Goal: Task Accomplishment & Management: Complete application form

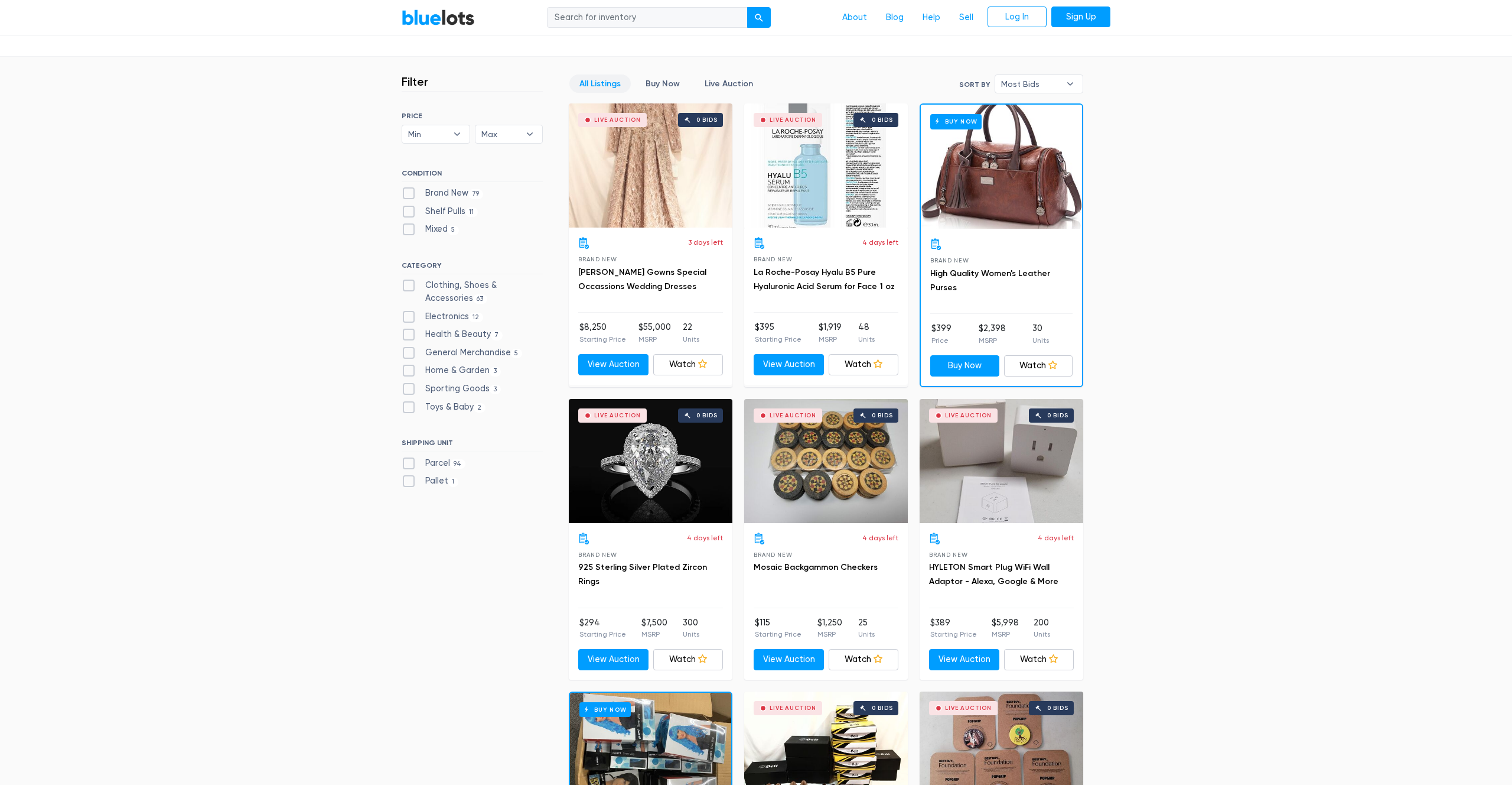
scroll to position [192, 0]
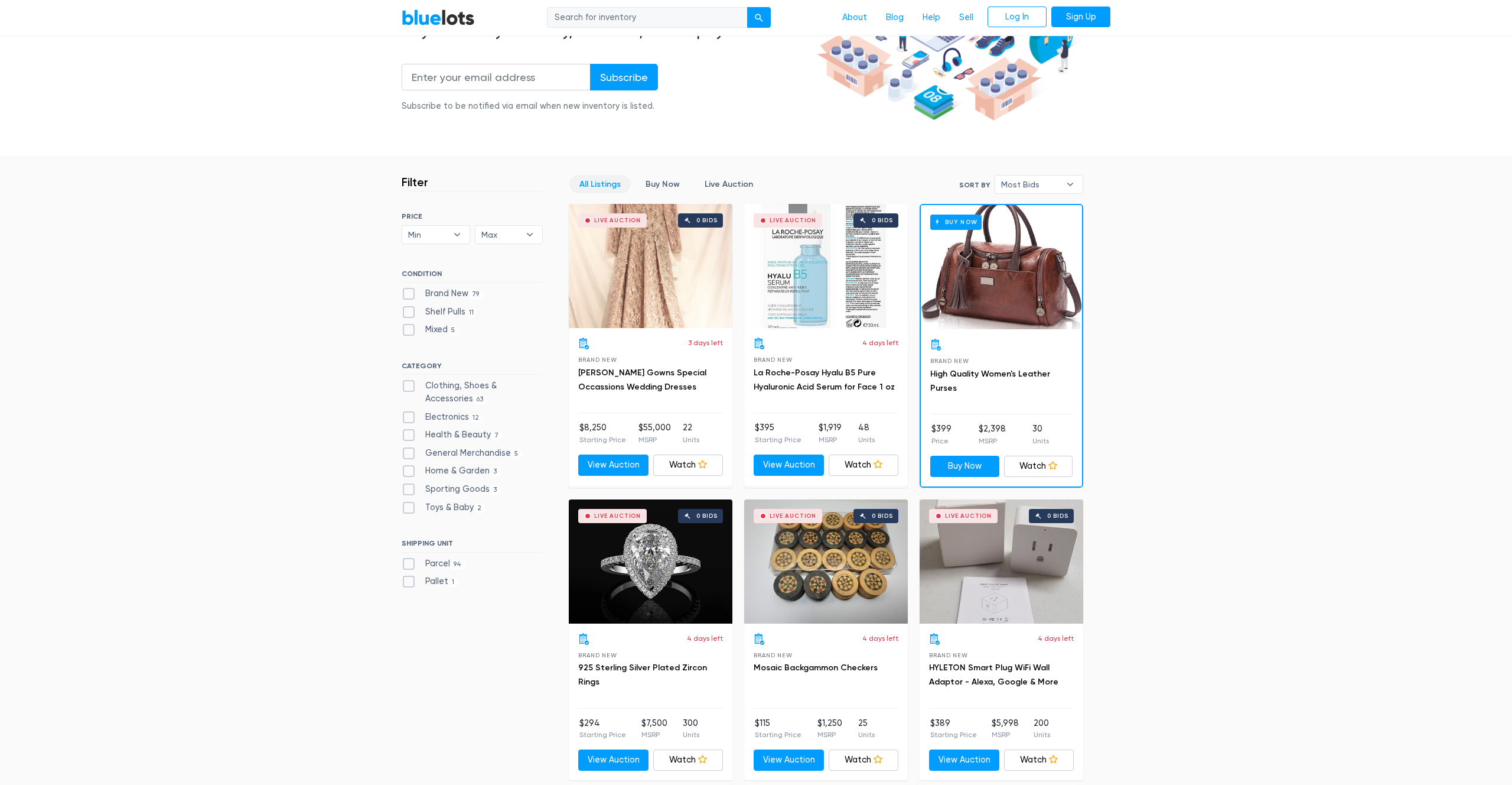
click at [955, 574] on div "Live Auction 0 bids" at bounding box center [1002, 561] width 163 height 124
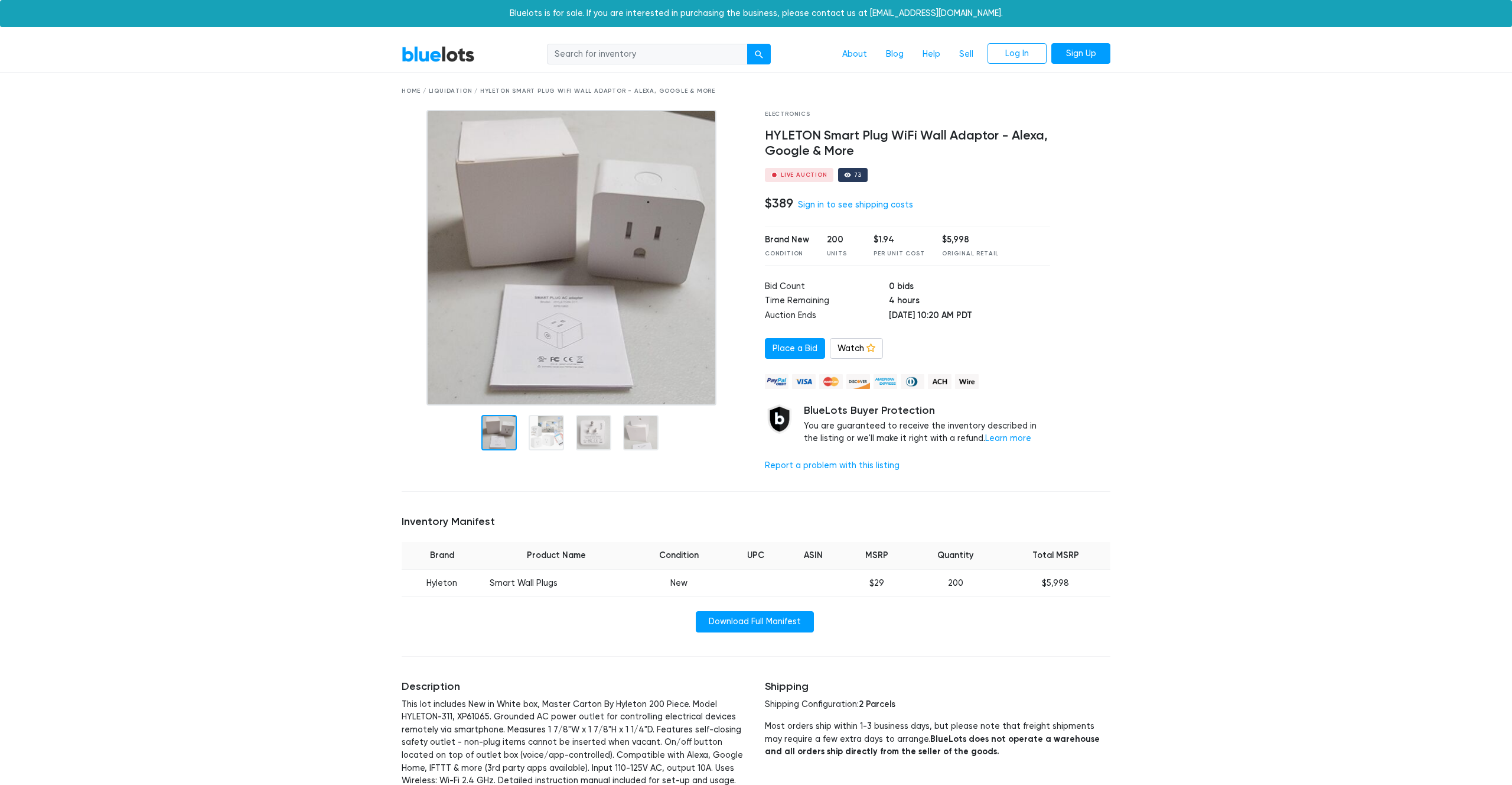
click at [441, 58] on link "BlueLots" at bounding box center [438, 54] width 73 height 17
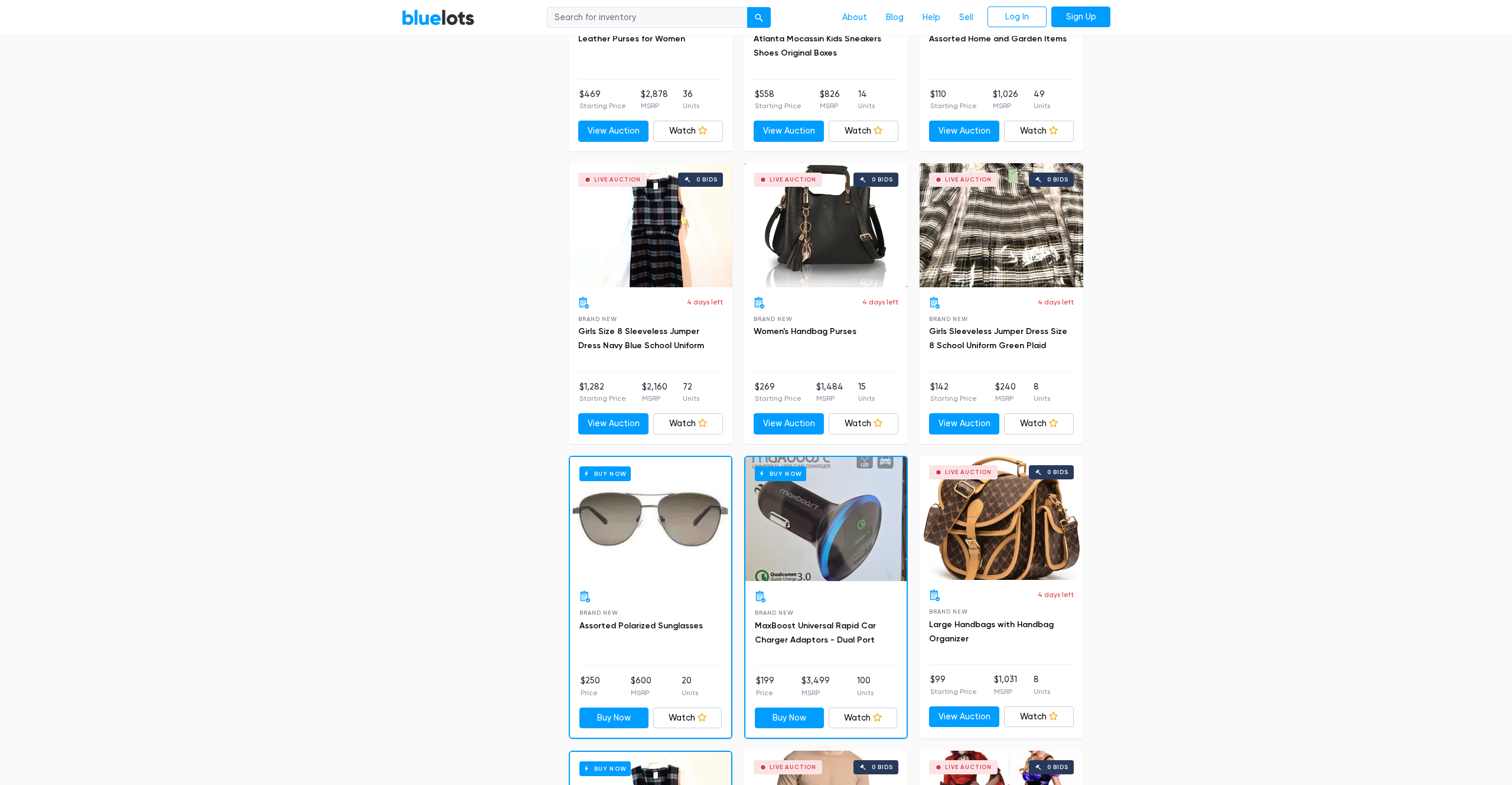
scroll to position [4865, 0]
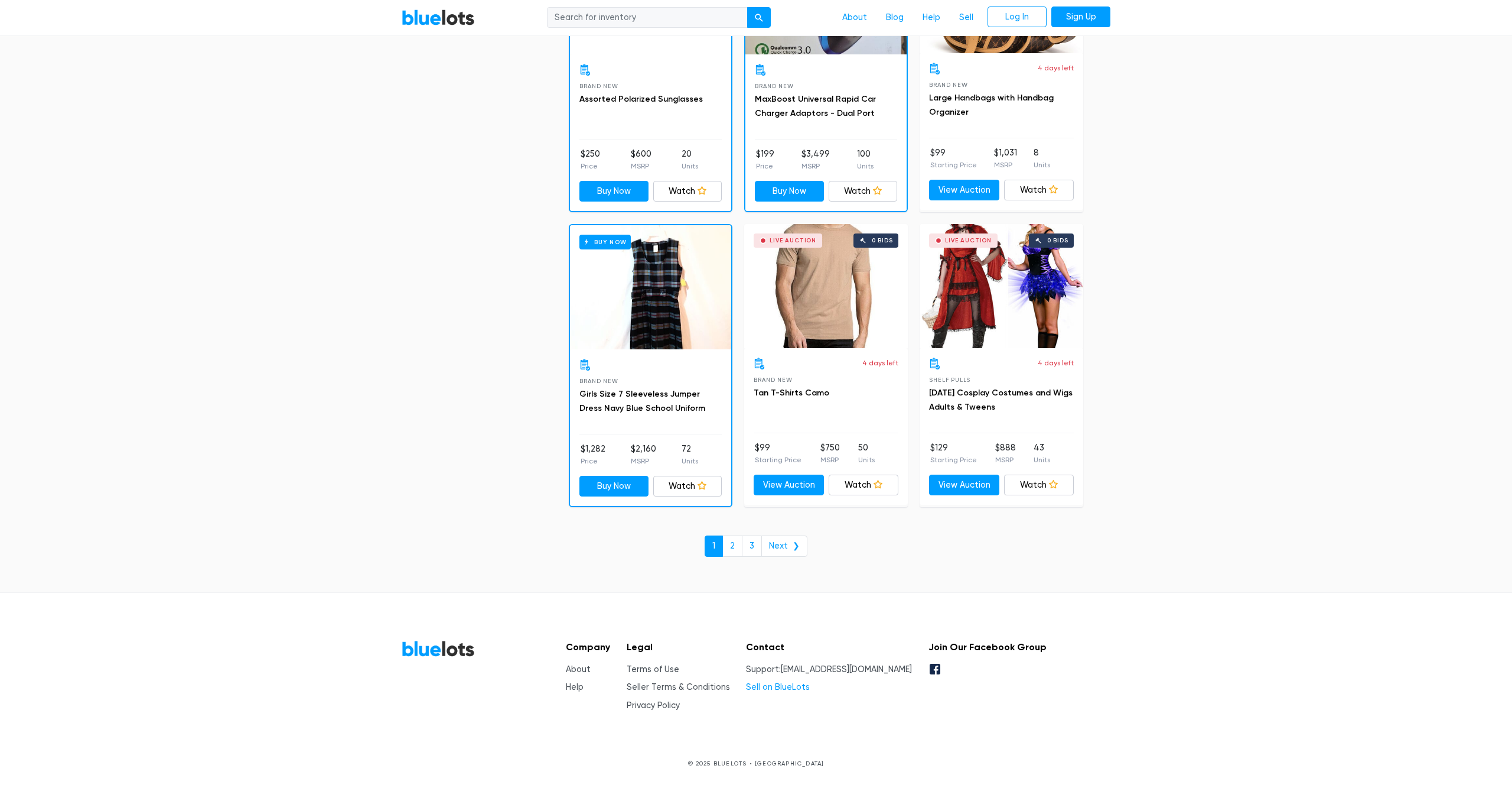
click at [809, 687] on link "Sell on BlueLots" at bounding box center [778, 687] width 64 height 10
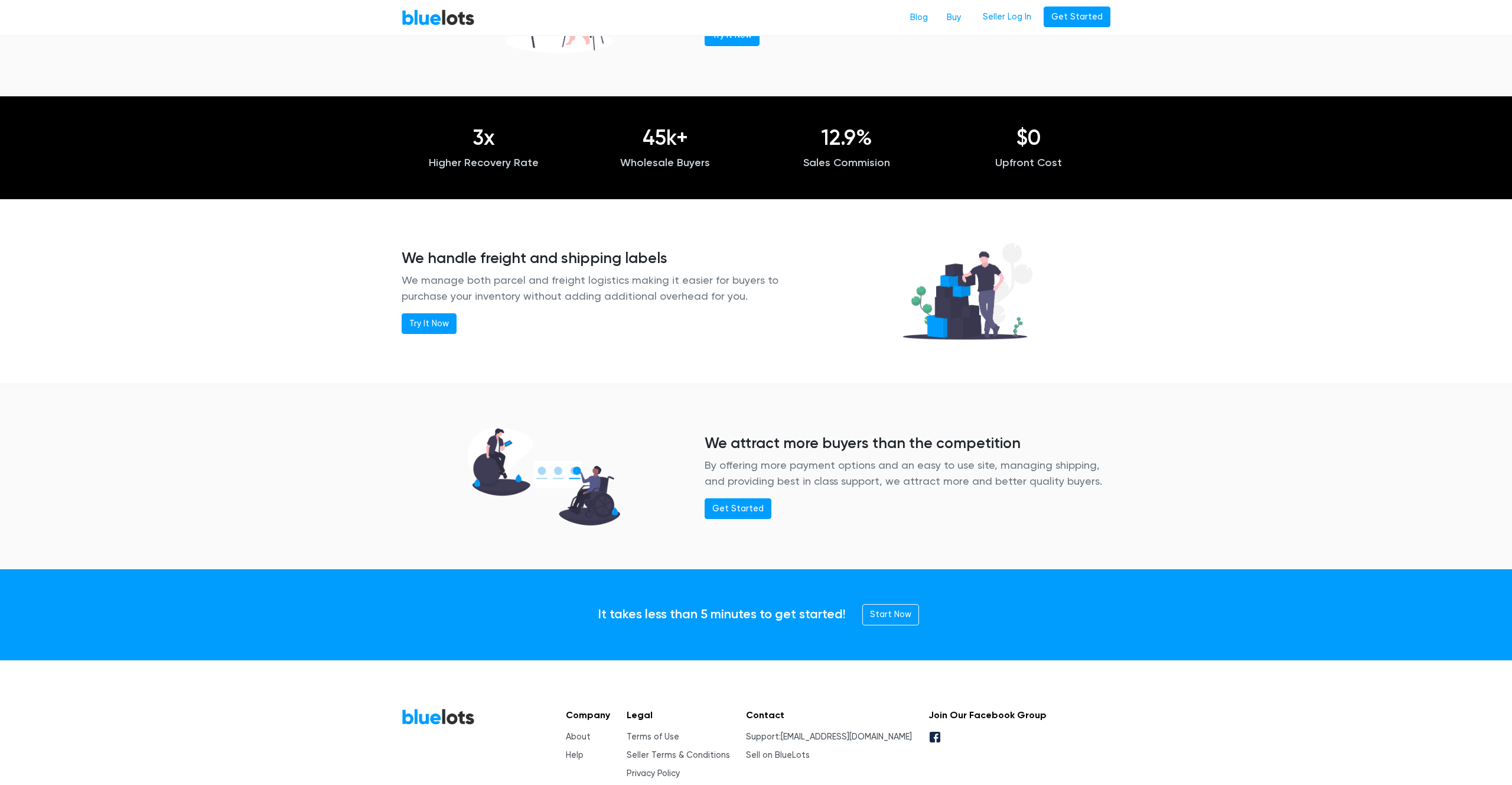
scroll to position [1189, 0]
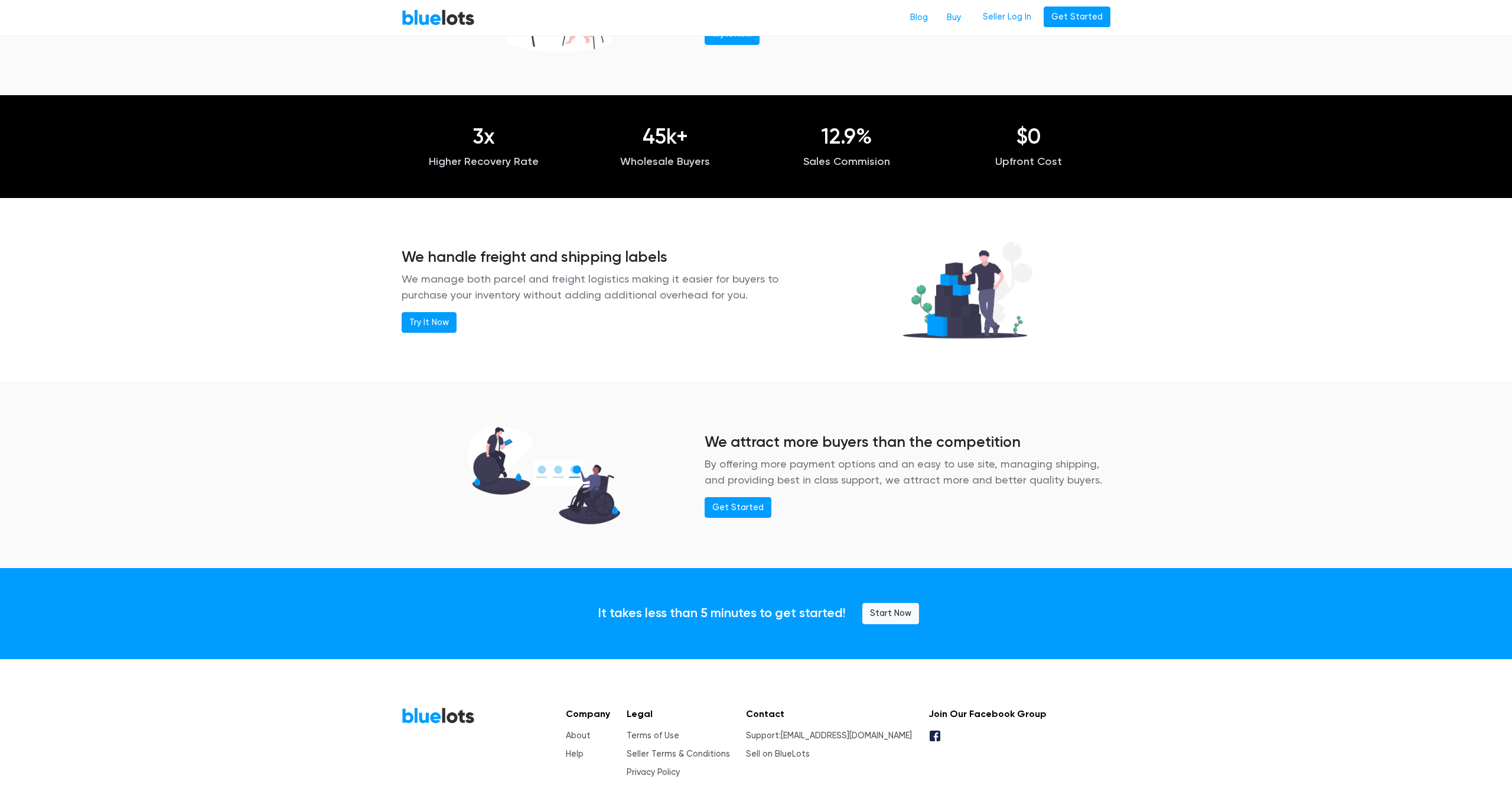
click at [901, 622] on link "Start Now" at bounding box center [890, 613] width 56 height 21
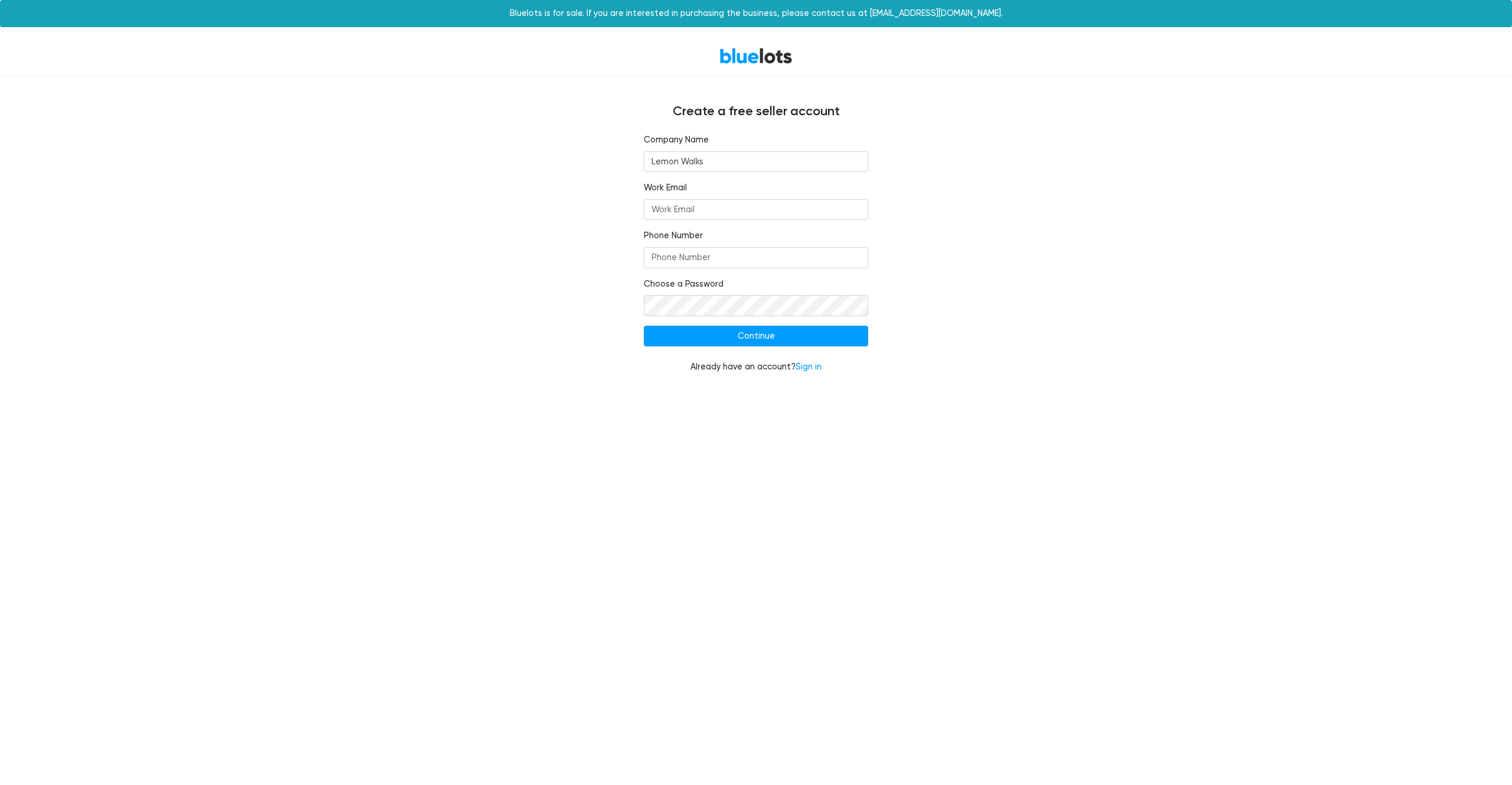
type input "Lemon Walks"
